Goal: Navigation & Orientation: Understand site structure

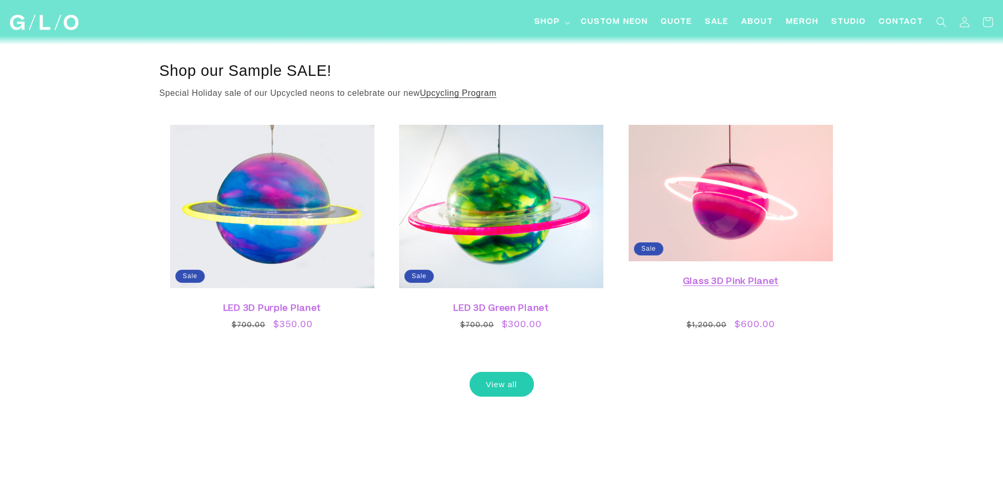
scroll to position [316, 0]
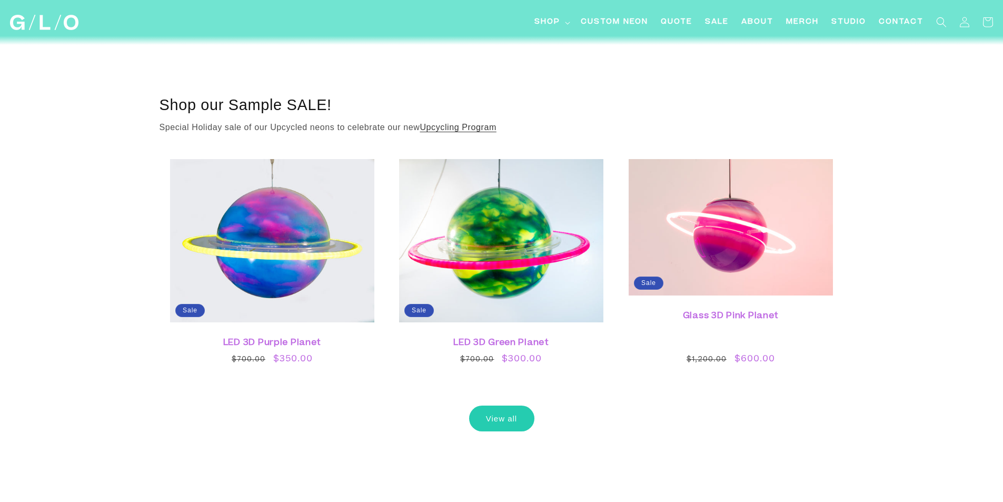
click at [496, 415] on link "View all" at bounding box center [502, 418] width 64 height 25
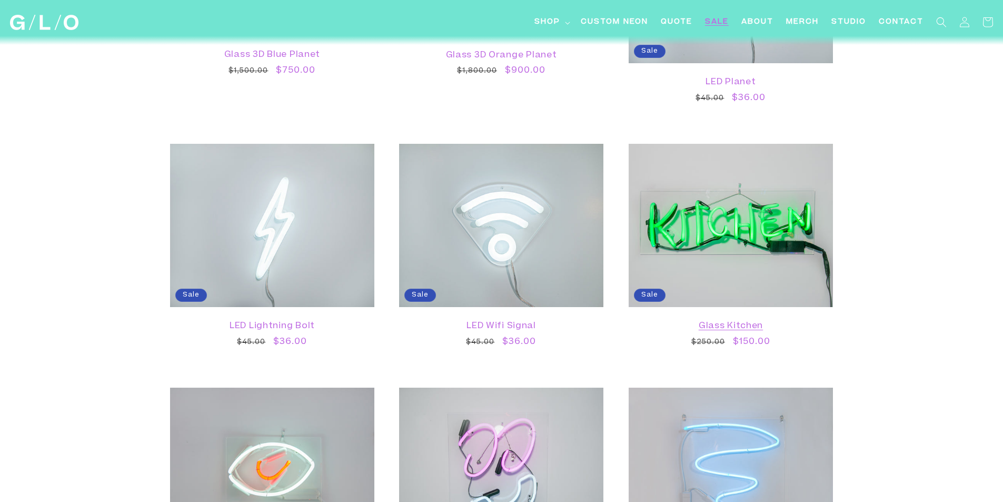
scroll to position [105, 0]
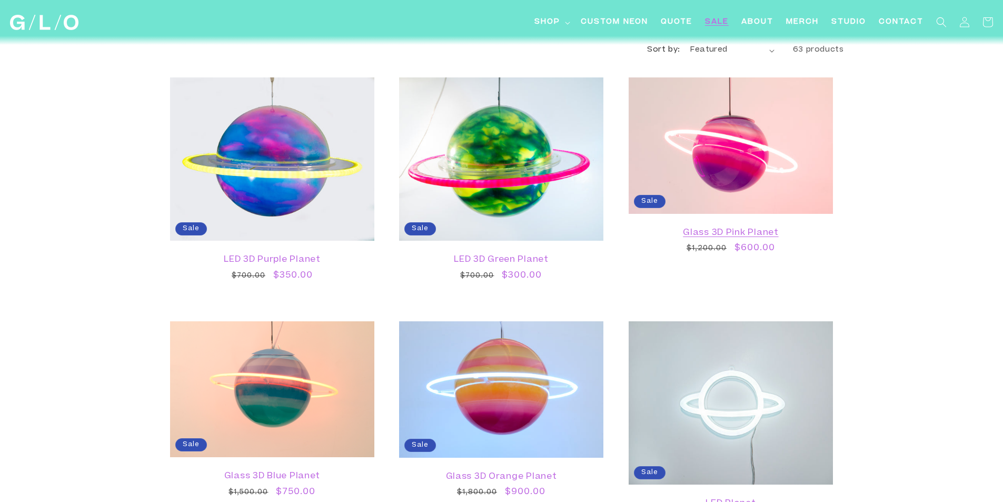
click at [718, 230] on link "Glass 3D Pink Planet" at bounding box center [730, 233] width 183 height 10
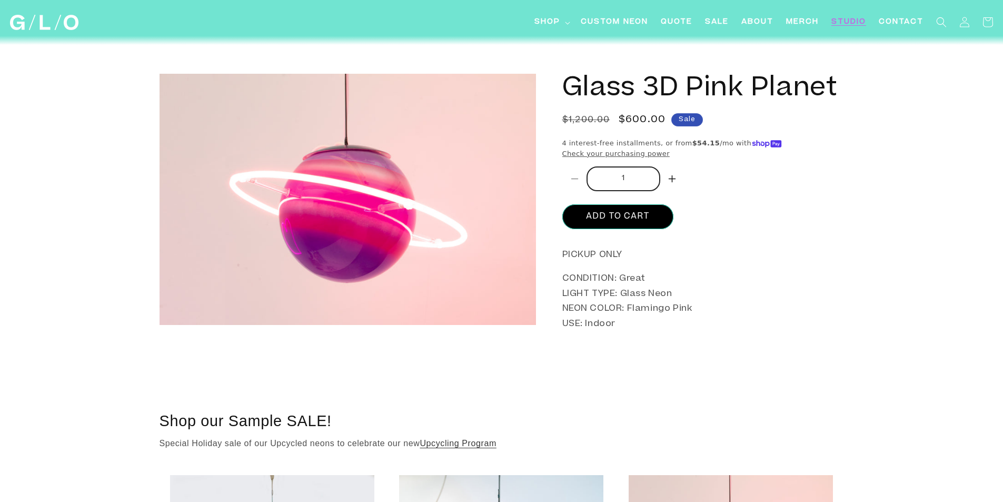
click at [831, 21] on link "Studio" at bounding box center [848, 23] width 47 height 24
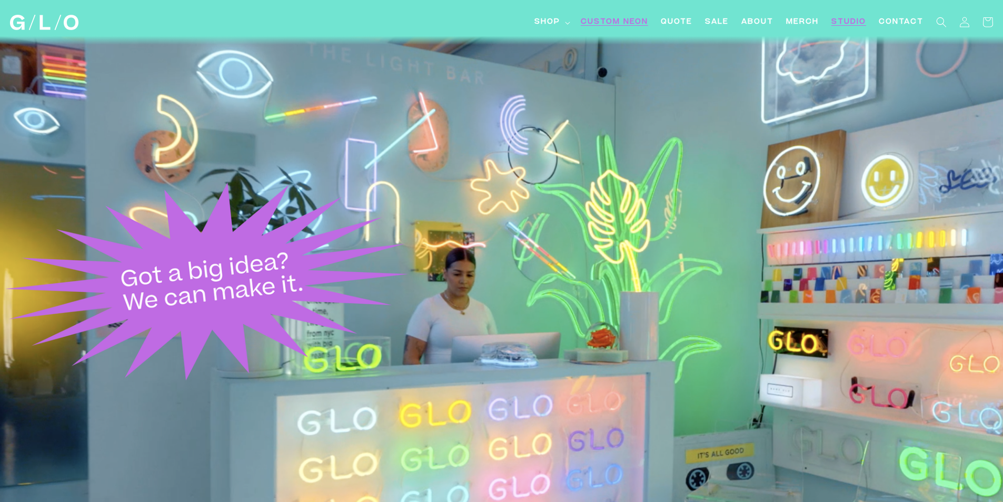
click at [649, 20] on link "Custom Neon" at bounding box center [614, 23] width 80 height 24
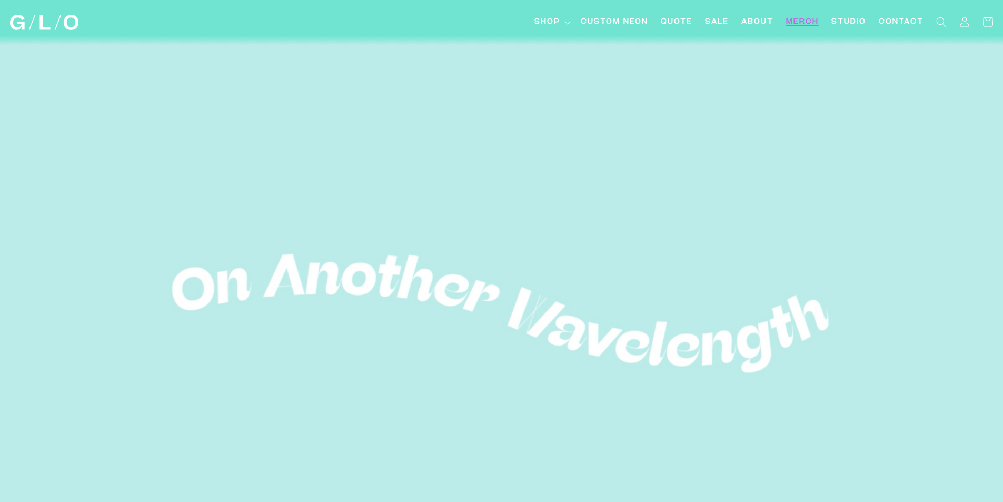
click at [799, 21] on span "Merch" at bounding box center [802, 22] width 33 height 11
